Goal: Task Accomplishment & Management: Manage account settings

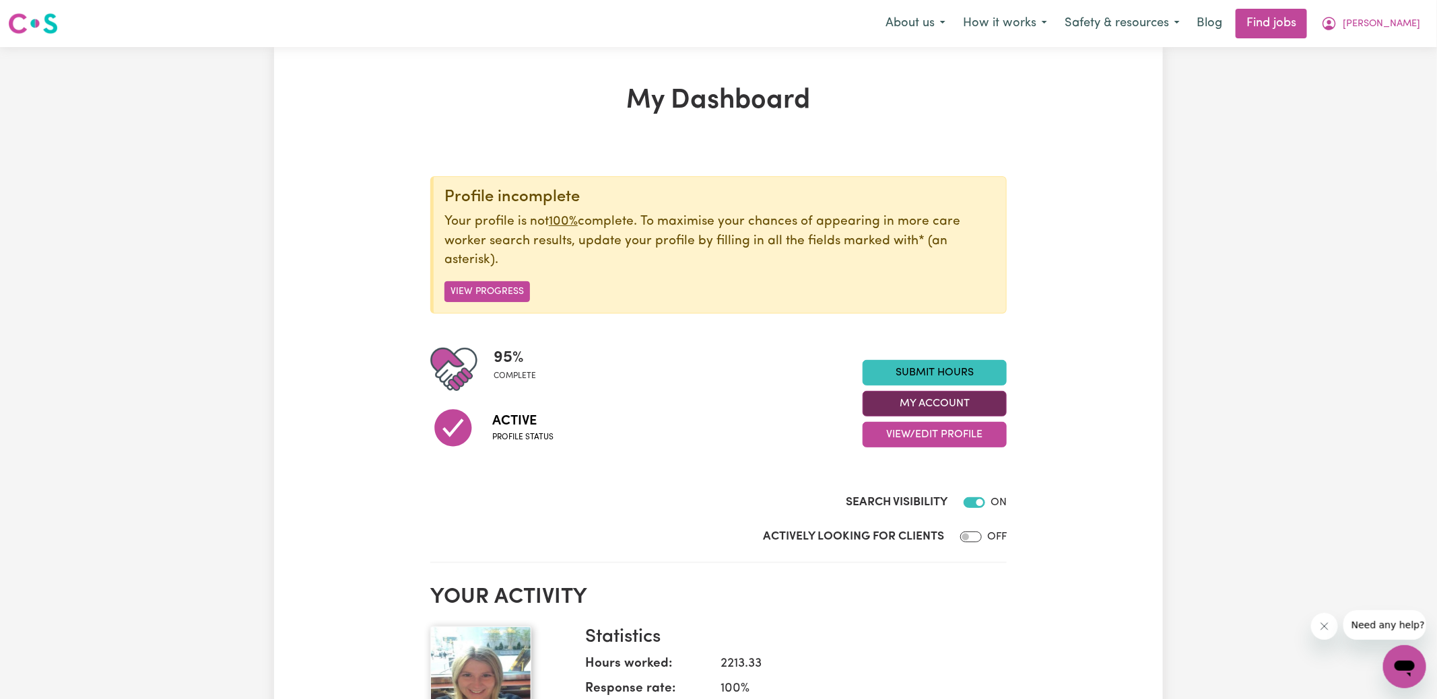
click at [920, 407] on button "My Account" at bounding box center [934, 404] width 144 height 26
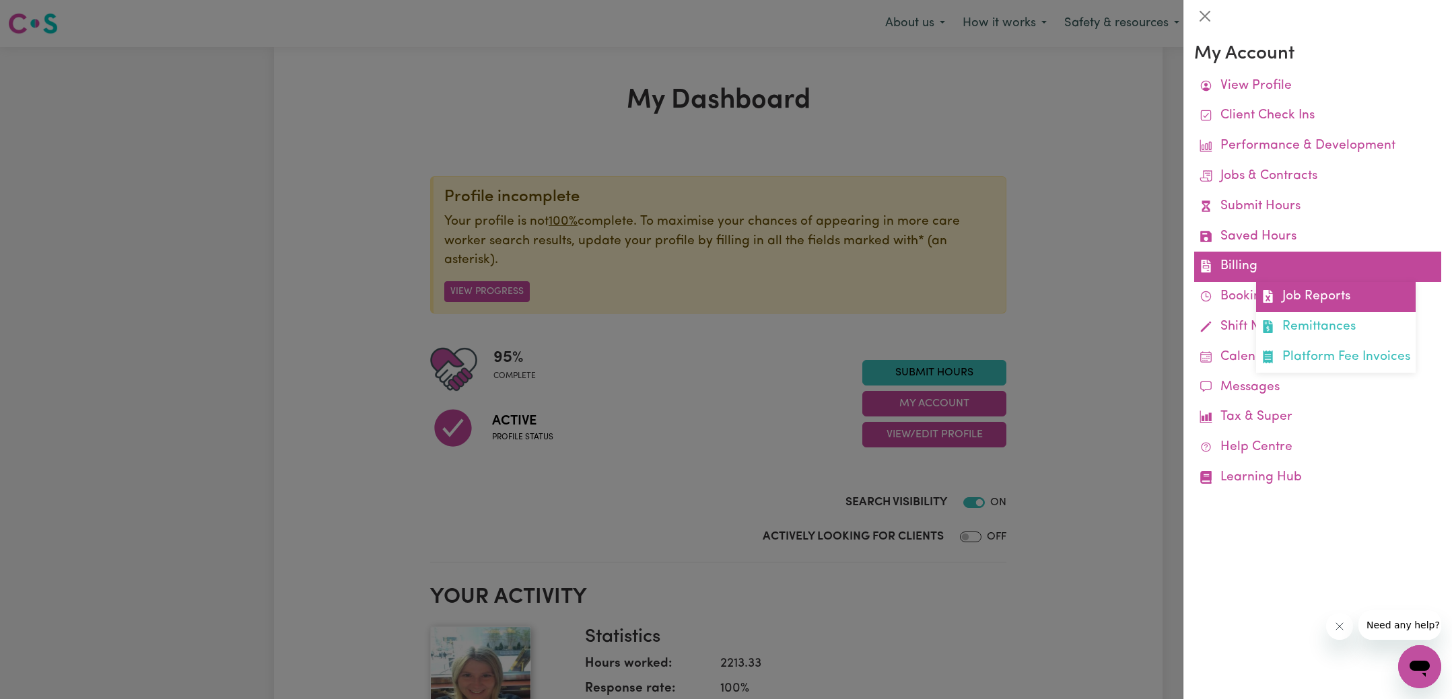
click at [1287, 300] on link "Job Reports" at bounding box center [1336, 297] width 160 height 30
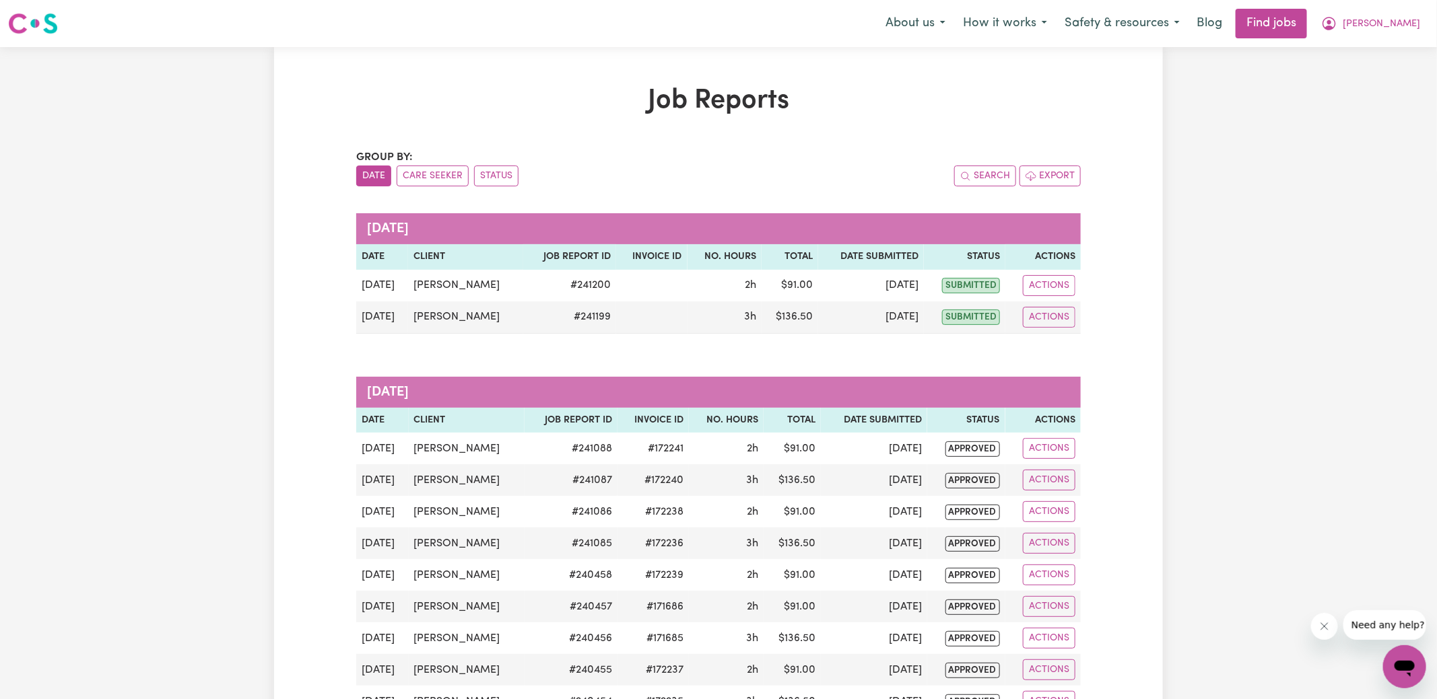
drag, startPoint x: 490, startPoint y: 170, endPoint x: 588, endPoint y: 141, distance: 102.0
click at [490, 170] on button "Status" at bounding box center [496, 176] width 44 height 21
click at [1396, 26] on button "[PERSON_NAME]" at bounding box center [1370, 23] width 116 height 28
click at [1359, 102] on link "Logout" at bounding box center [1374, 103] width 106 height 26
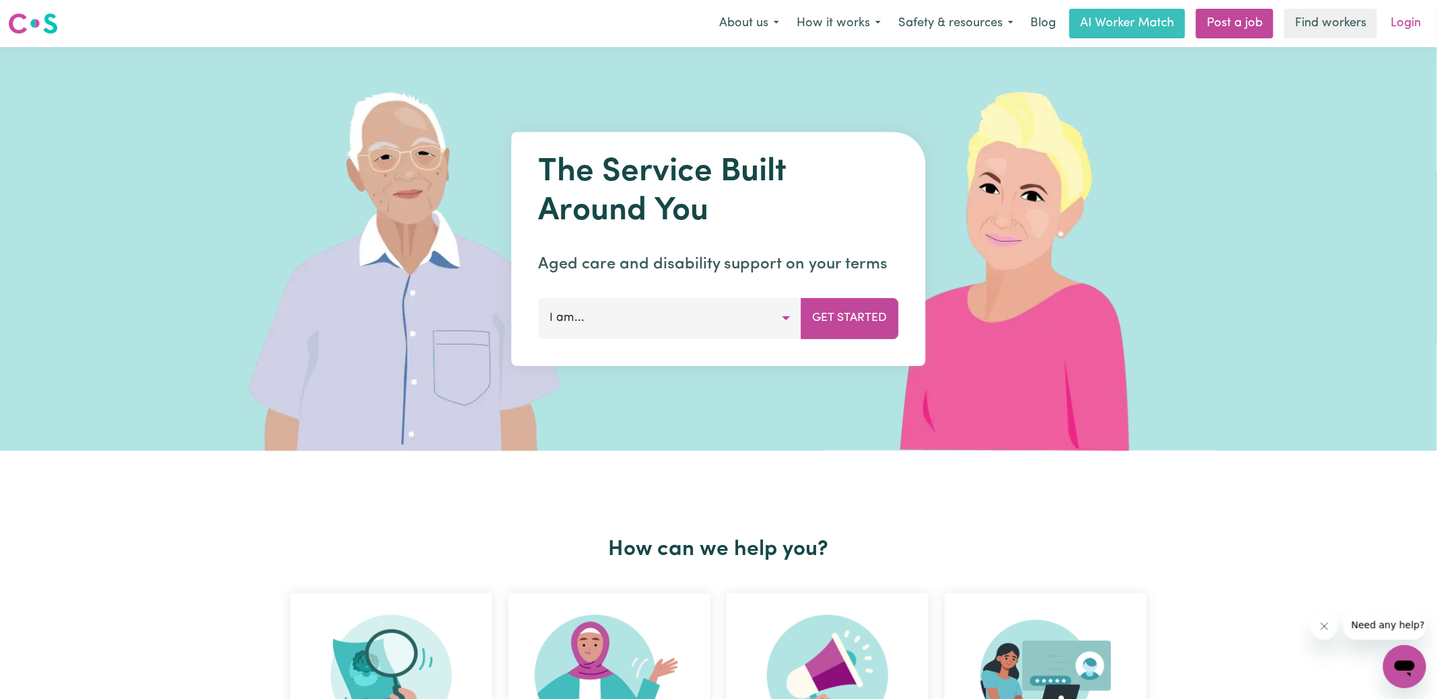
click at [1415, 25] on link "Login" at bounding box center [1405, 24] width 46 height 30
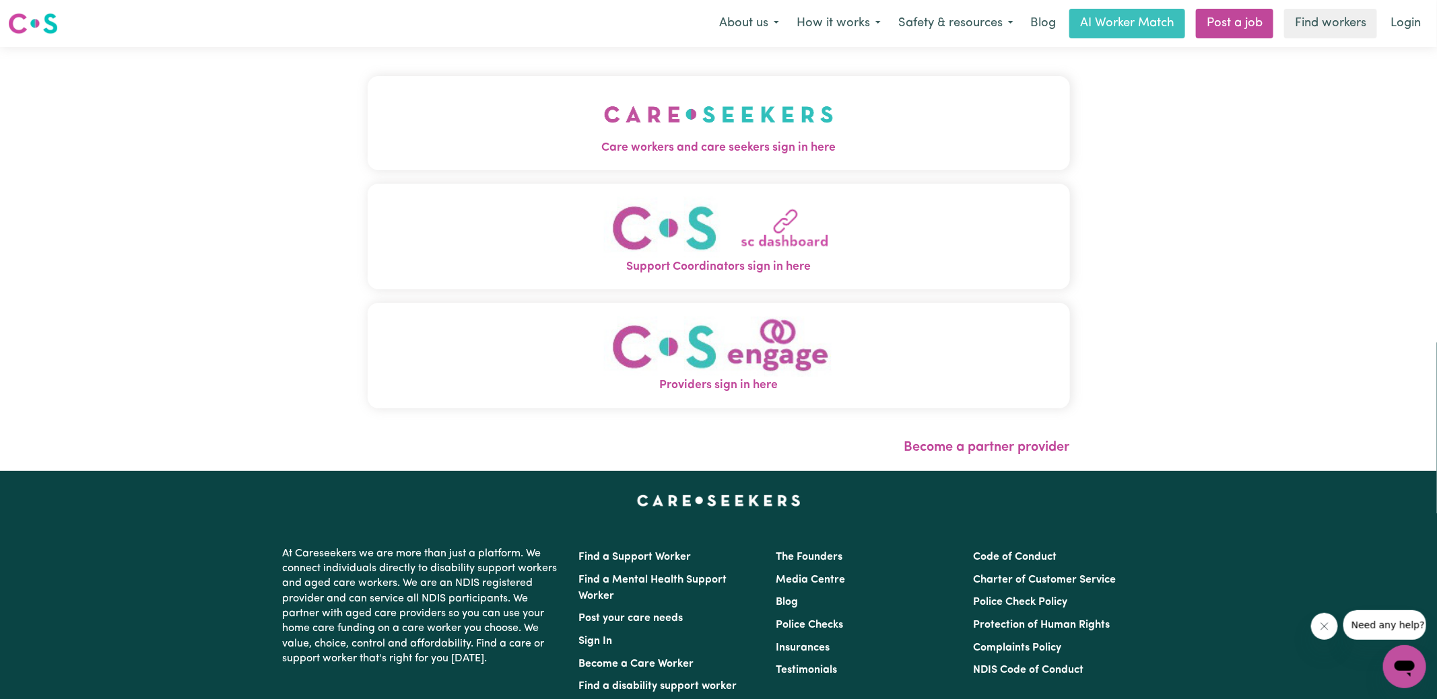
click at [618, 138] on img "Care workers and care seekers sign in here" at bounding box center [719, 115] width 230 height 50
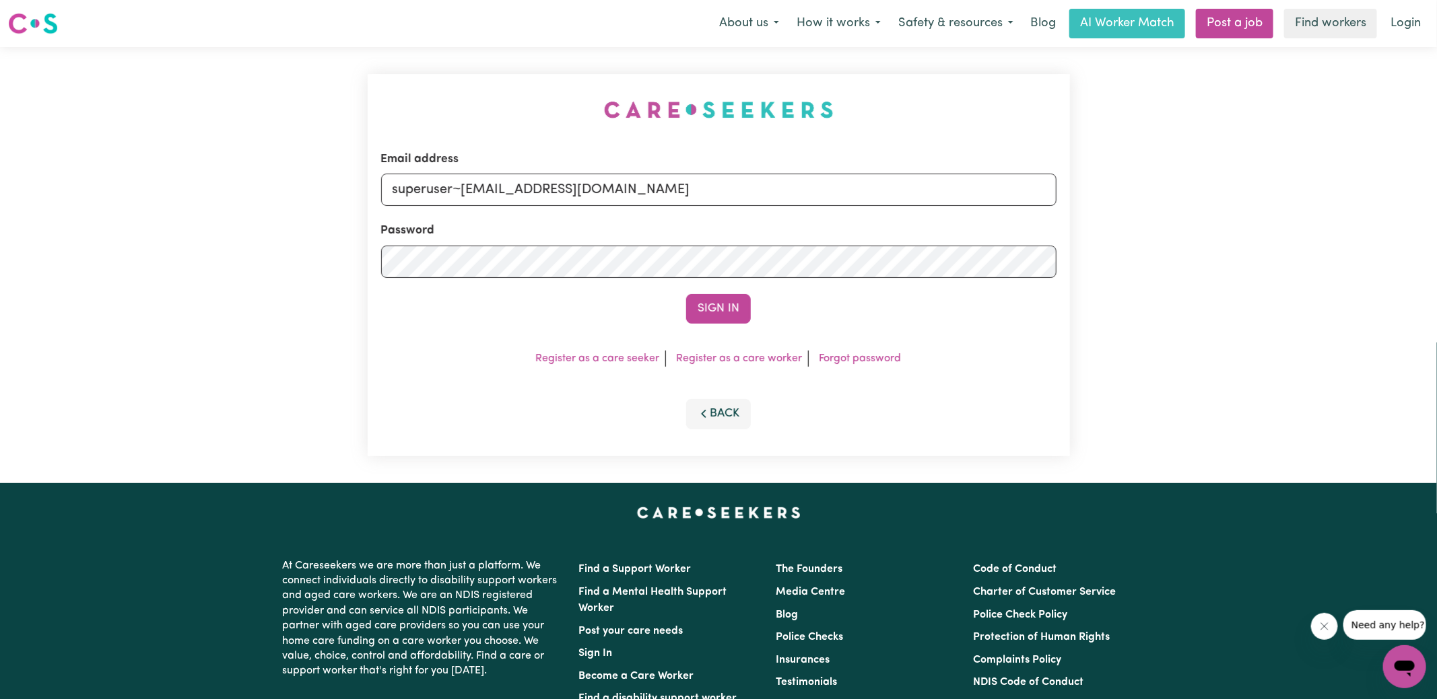
click at [462, 123] on div "Email address superuser~[EMAIL_ADDRESS][DOMAIN_NAME] Password Sign In Register …" at bounding box center [719, 265] width 702 height 382
drag, startPoint x: 457, startPoint y: 195, endPoint x: 1332, endPoint y: 228, distance: 875.8
click at [1332, 228] on div "Email address superuser~[EMAIL_ADDRESS][DOMAIN_NAME] Password Sign In Register …" at bounding box center [718, 265] width 1437 height 436
type input "[EMAIL_ADDRESS][DOMAIN_NAME]"
click at [686, 294] on button "Sign In" at bounding box center [718, 309] width 65 height 30
